Goal: Information Seeking & Learning: Learn about a topic

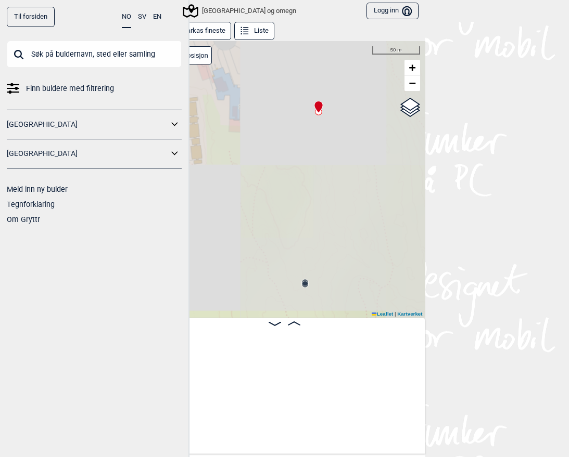
scroll to position [0, 1495]
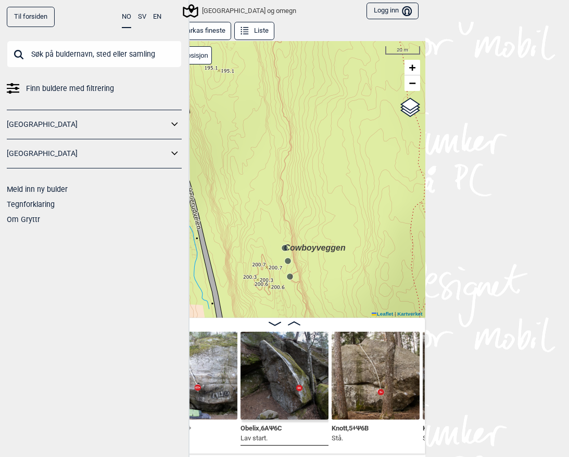
click at [70, 51] on input "text" at bounding box center [94, 54] width 175 height 27
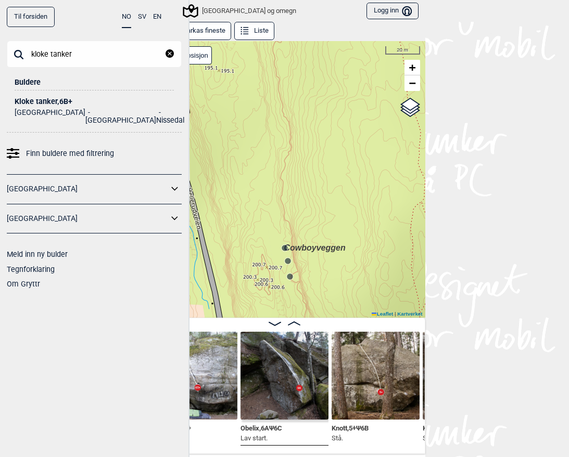
type input "kloke tanker"
click at [156, 113] on li "Nissedal" at bounding box center [170, 117] width 28 height 16
click at [40, 98] on div "Kloke tanker , 6B+" at bounding box center [94, 102] width 159 height 8
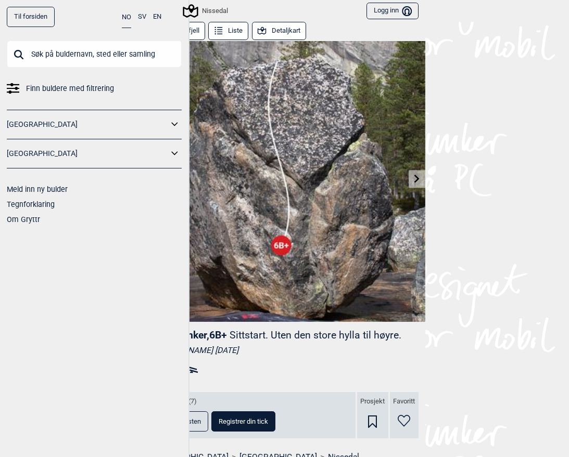
click at [204, 8] on div "Nissedal" at bounding box center [206, 11] width 44 height 12
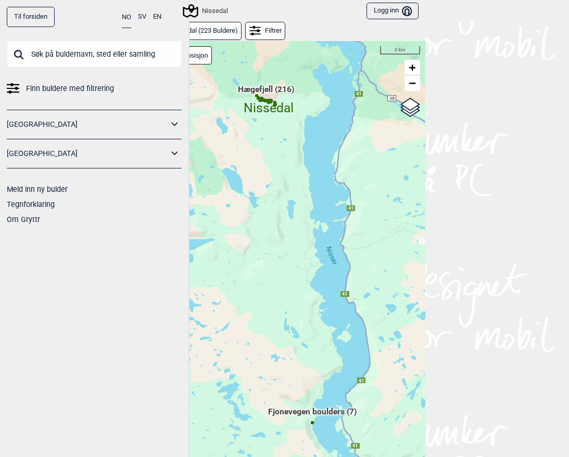
click at [175, 123] on icon at bounding box center [175, 124] width 14 height 15
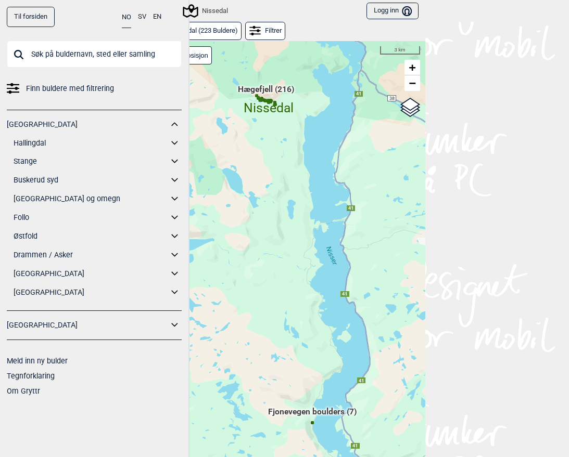
click at [179, 293] on icon at bounding box center [175, 292] width 14 height 15
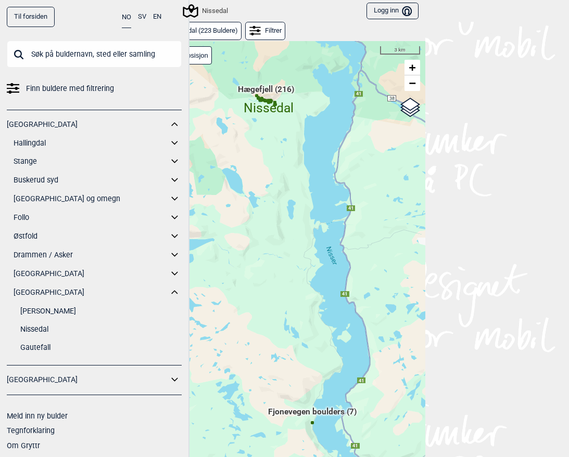
click at [39, 329] on link "Nissedal" at bounding box center [100, 329] width 161 height 15
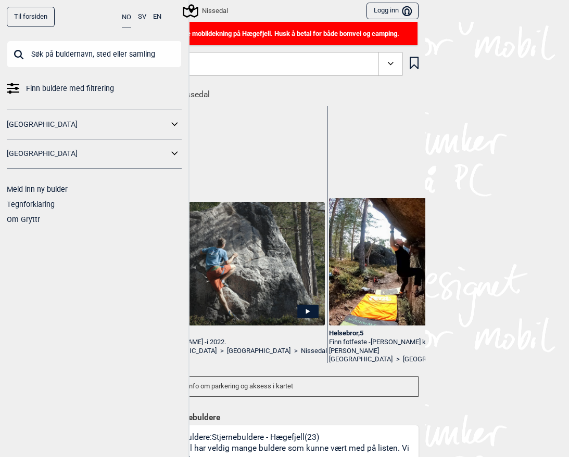
drag, startPoint x: 239, startPoint y: 134, endPoint x: 266, endPoint y: 133, distance: 27.1
click at [266, 133] on div "Fin sak , 3+ [PERSON_NAME] - i 2022. [GEOGRAPHIC_DATA] > [GEOGRAPHIC_DATA] > [G…" at bounding box center [239, 238] width 176 height 264
click at [251, 137] on div "Fin sak , 3+ [PERSON_NAME] - i 2022. [GEOGRAPHIC_DATA] > [GEOGRAPHIC_DATA] > [G…" at bounding box center [239, 238] width 176 height 264
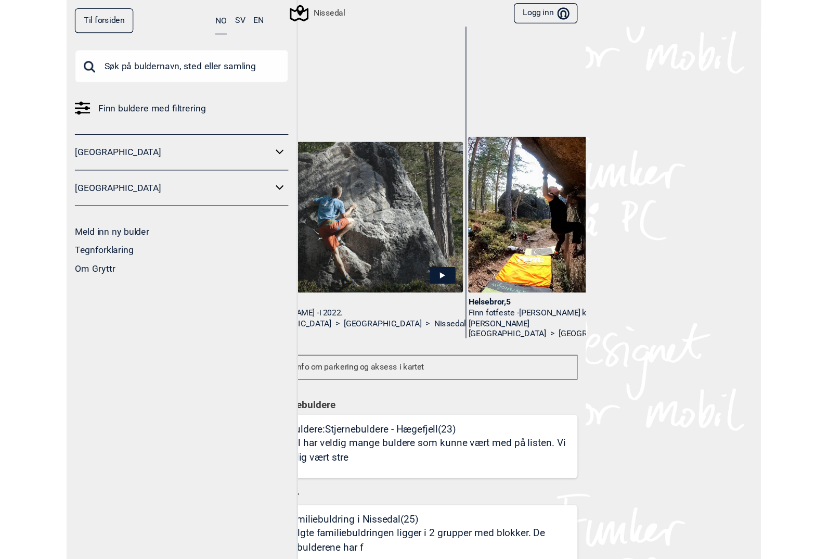
scroll to position [104, 0]
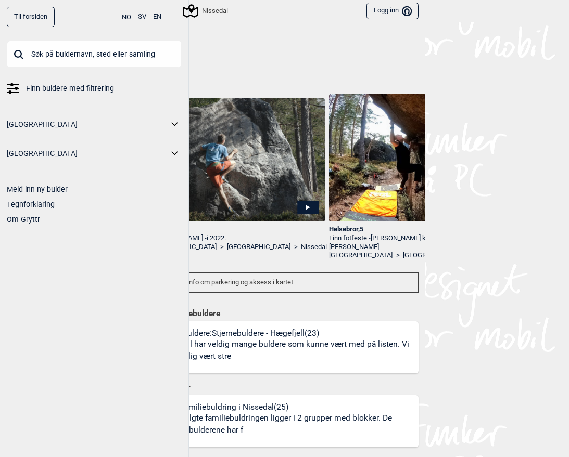
click at [306, 333] on div "Stjernebuldere: Stjernebuldere - Hægefjell (23) Hægefjell har veldig mange buld…" at bounding box center [288, 350] width 261 height 45
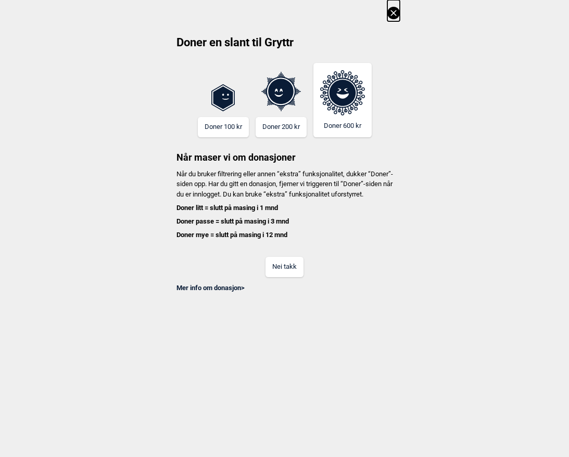
click at [285, 277] on button "Nei takk" at bounding box center [284, 267] width 38 height 20
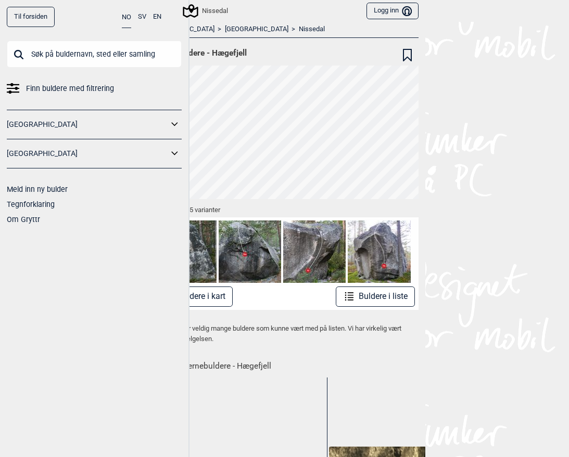
click at [392, 10] on button "Logg inn Bruker" at bounding box center [391, 11] width 51 height 17
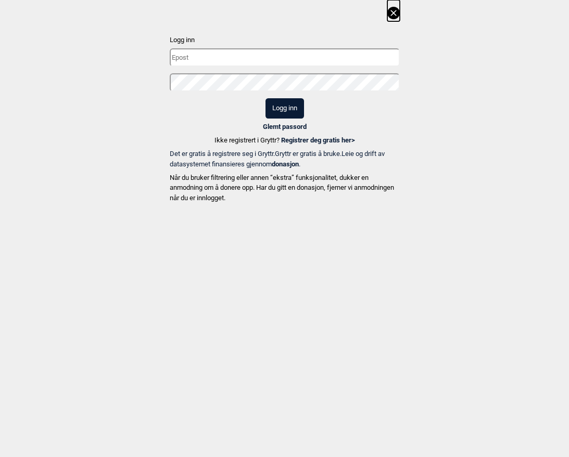
click at [332, 52] on input "text" at bounding box center [285, 57] width 230 height 18
type input "[EMAIL_ADDRESS][DOMAIN_NAME]"
click at [265, 98] on button "Logg inn" at bounding box center [284, 108] width 38 height 20
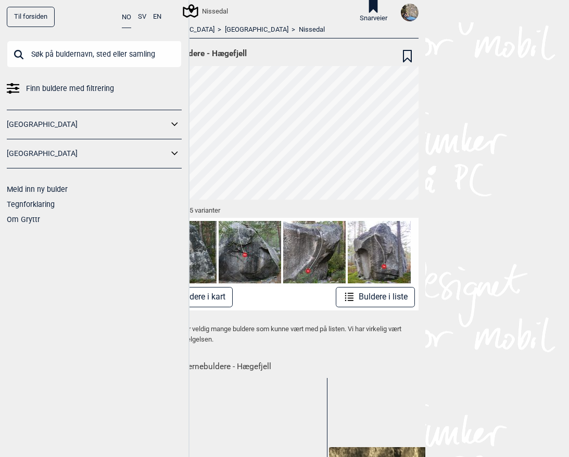
drag, startPoint x: 240, startPoint y: 19, endPoint x: 263, endPoint y: 19, distance: 22.9
click at [263, 19] on div "Nissedal Snarveier" at bounding box center [284, 11] width 281 height 22
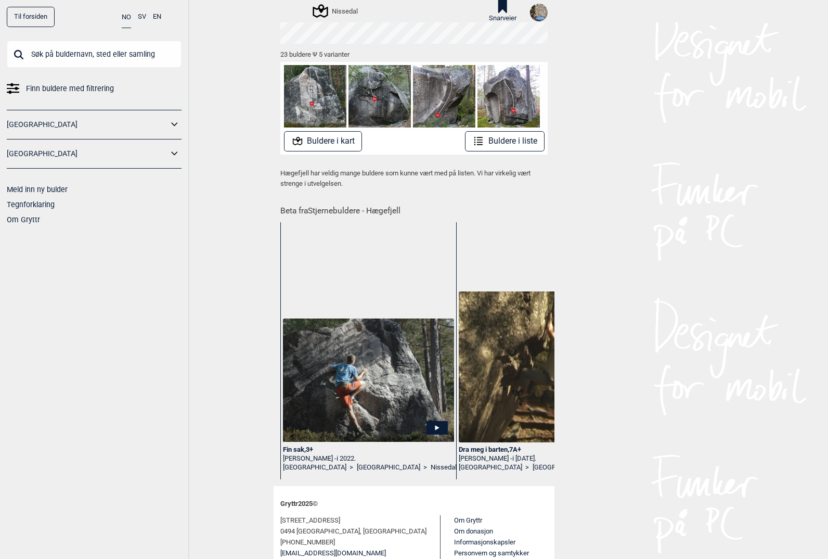
scroll to position [52, 0]
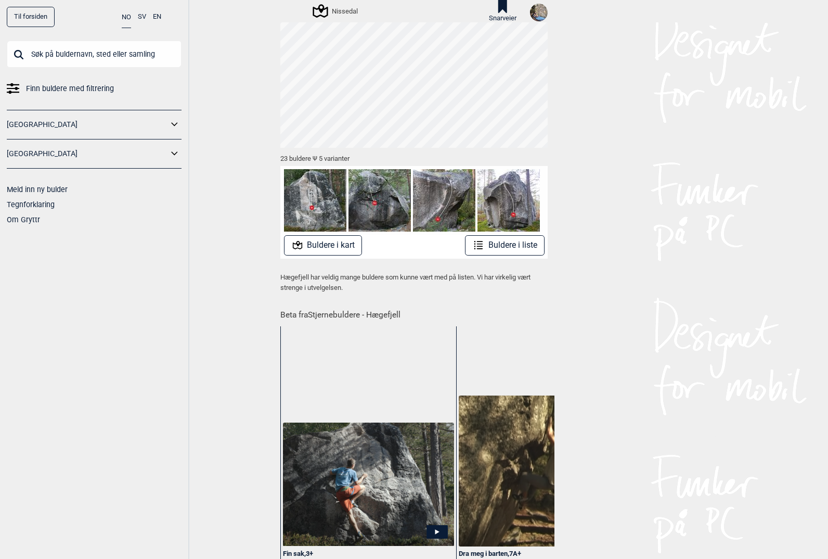
click at [512, 240] on button "Buldere i liste" at bounding box center [505, 245] width 80 height 20
